Goal: Contribute content

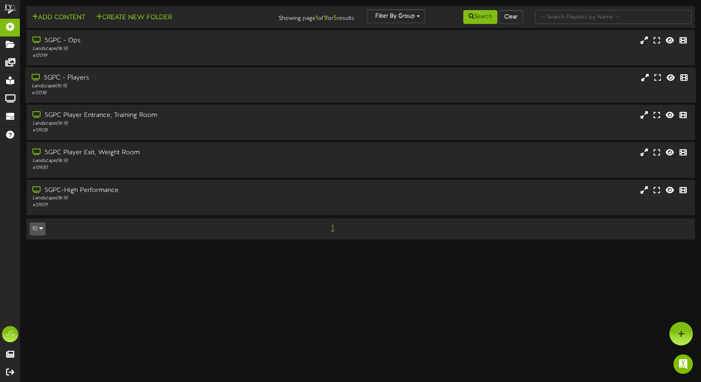
click at [95, 82] on div "5GPC - Players" at bounding box center [165, 77] width 267 height 9
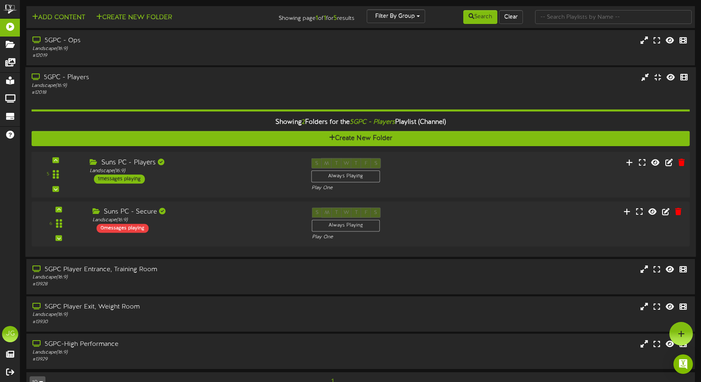
click at [440, 164] on div "S M T W T F S Always Playing Play One" at bounding box center [388, 174] width 166 height 33
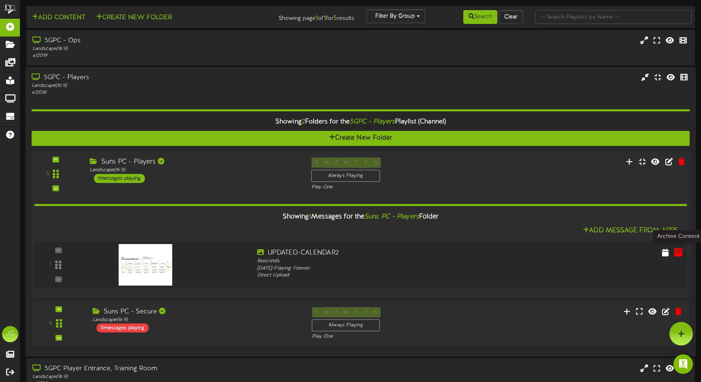
click at [674, 252] on icon at bounding box center [678, 251] width 9 height 9
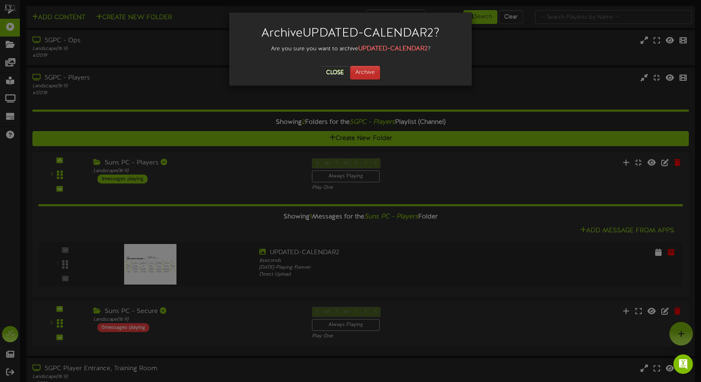
click at [374, 76] on button "Archive" at bounding box center [365, 73] width 30 height 14
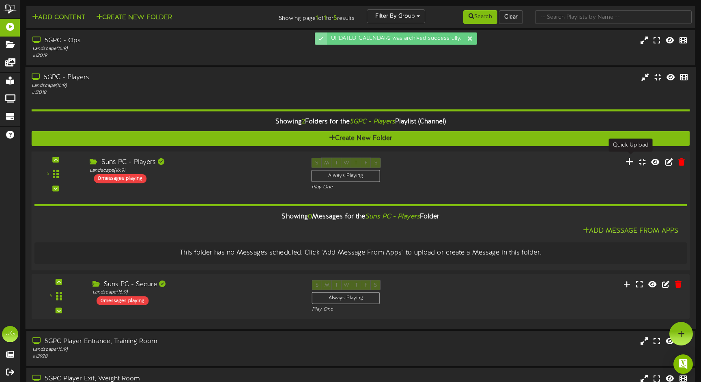
click at [633, 164] on icon at bounding box center [629, 161] width 9 height 9
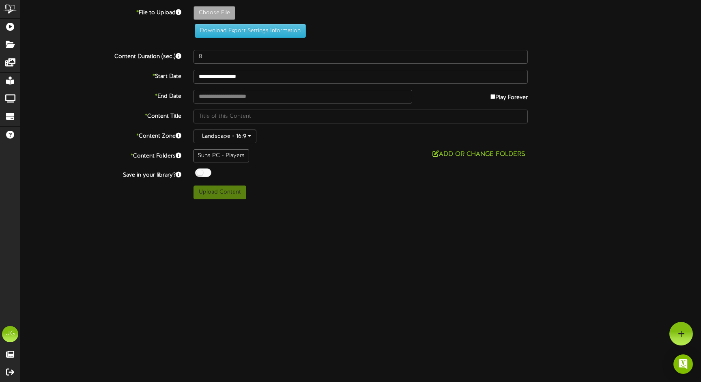
type input "**********"
type input "UPDATED-CALENDAR"
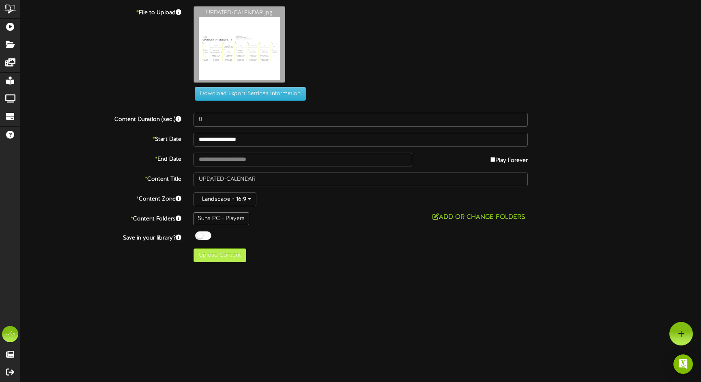
click at [229, 257] on button "Upload Content" at bounding box center [219, 255] width 53 height 14
type input "**********"
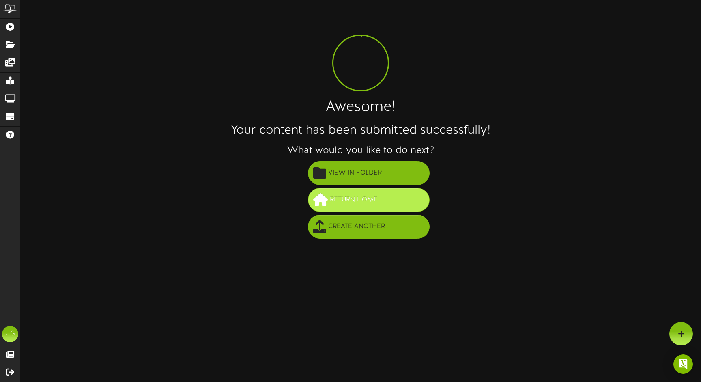
click at [356, 204] on span "Return Home" at bounding box center [354, 199] width 52 height 13
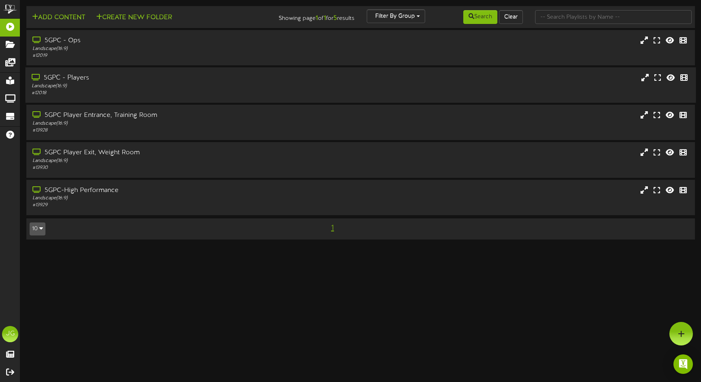
click at [129, 91] on div "# 12018" at bounding box center [165, 93] width 267 height 7
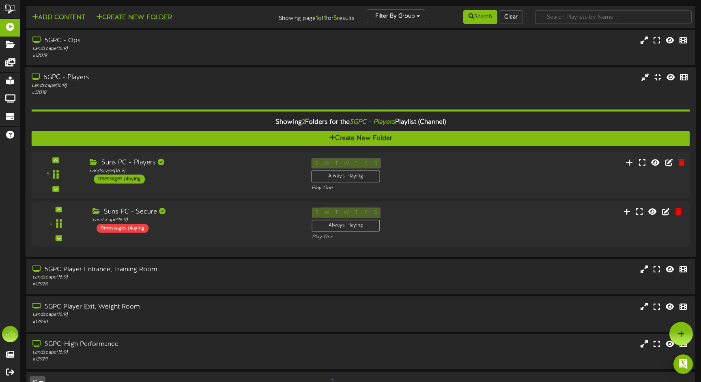
click at [222, 159] on div "Suns PC - Players" at bounding box center [194, 162] width 209 height 9
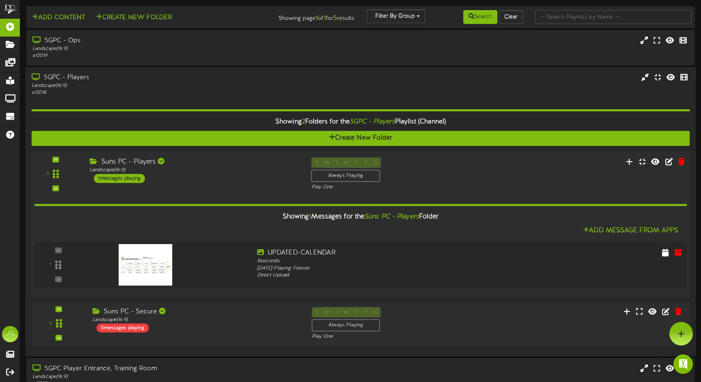
click at [154, 265] on img at bounding box center [145, 264] width 54 height 41
